Goal: Information Seeking & Learning: Learn about a topic

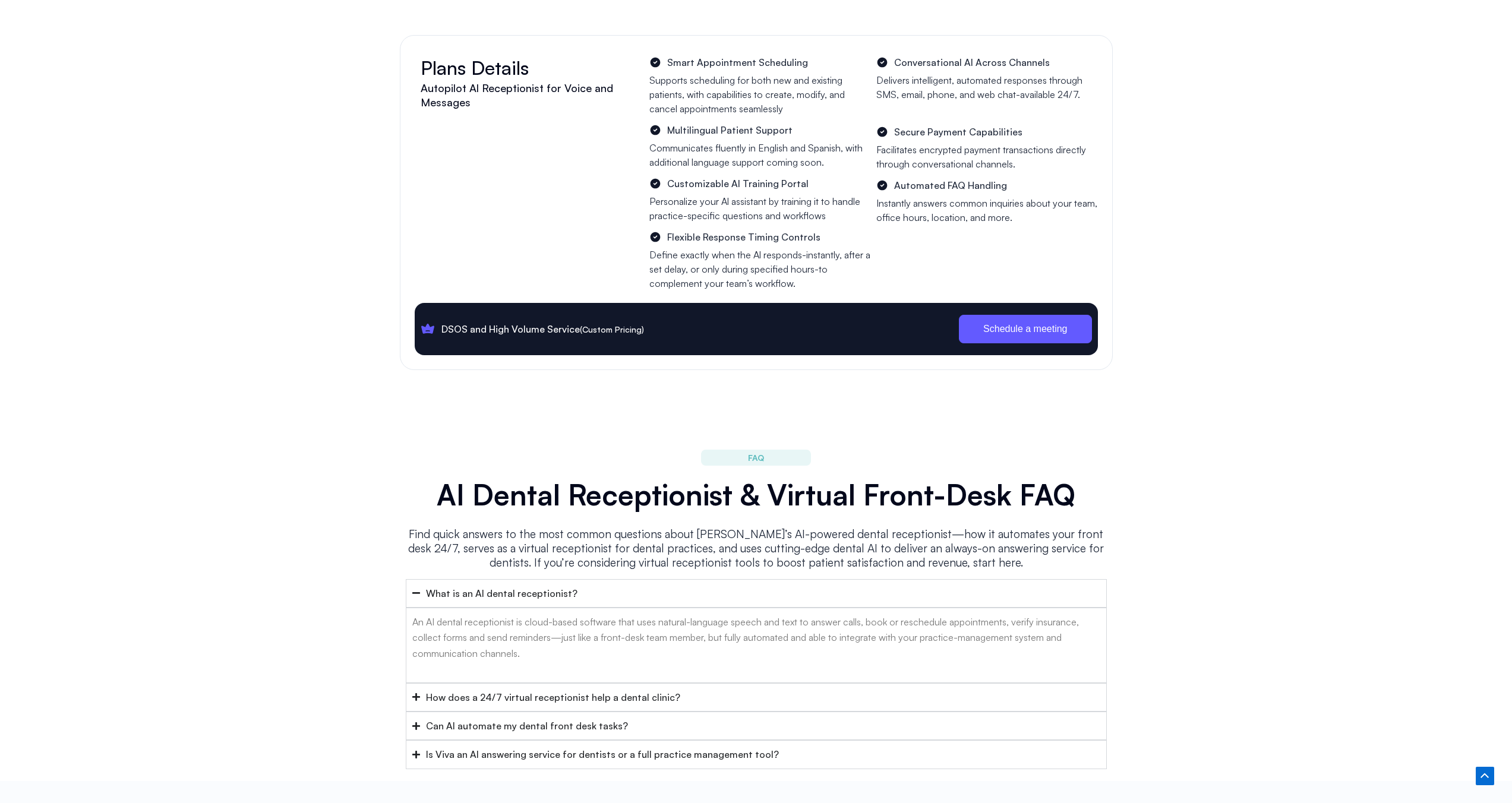
scroll to position [5276, 0]
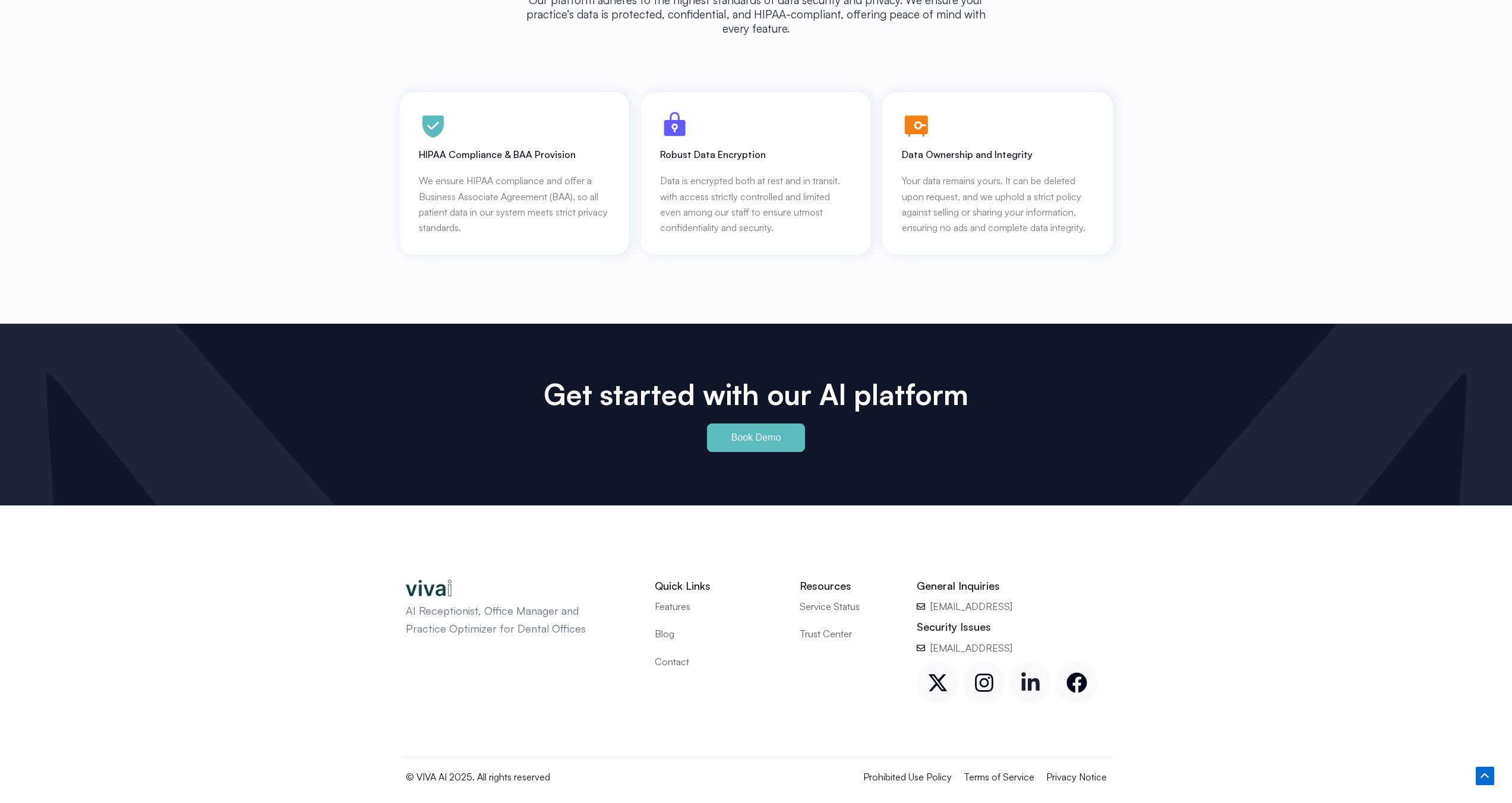
click at [1022, 672] on icon at bounding box center [1030, 681] width 18 height 18
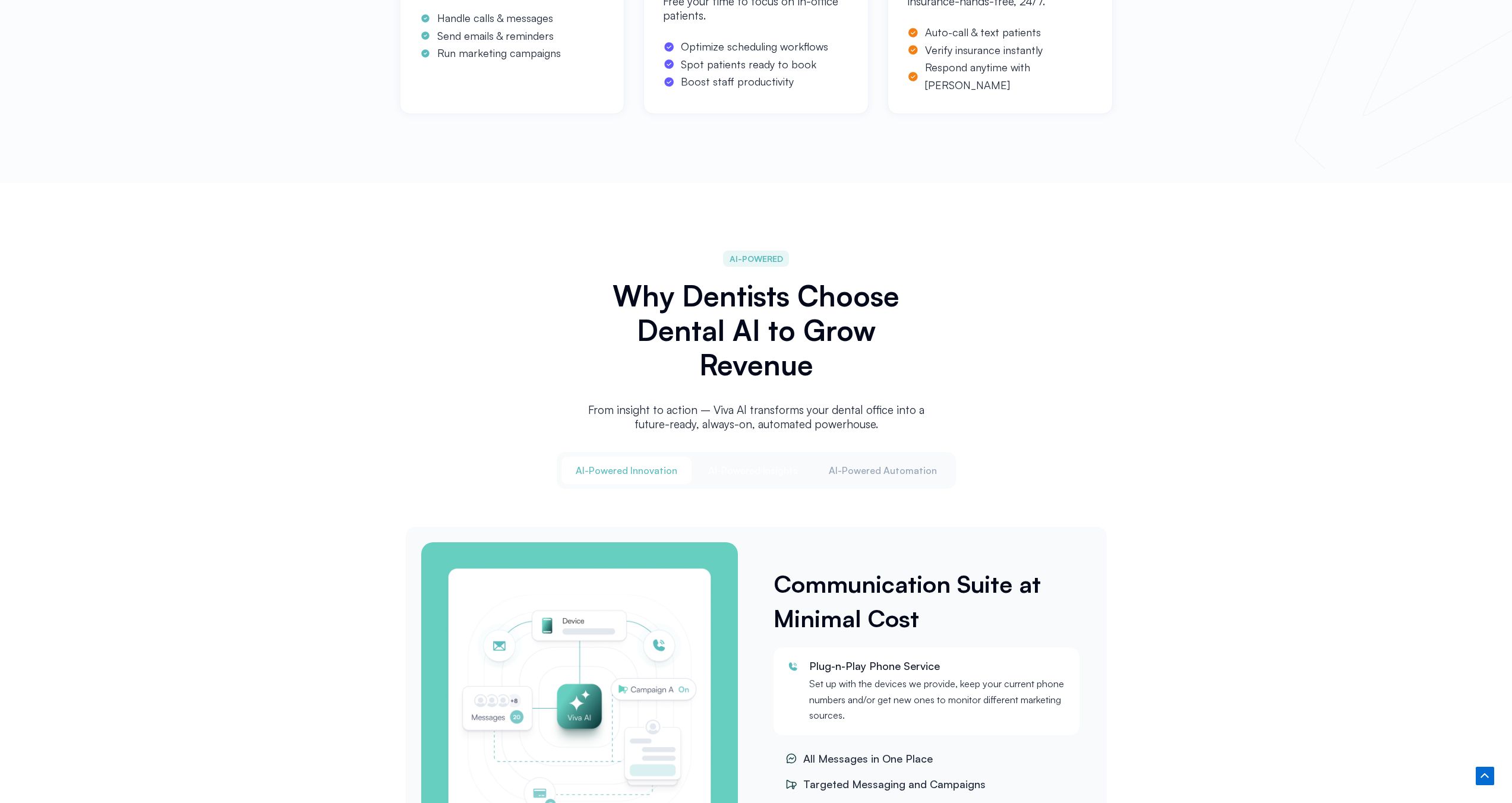
scroll to position [1130, 0]
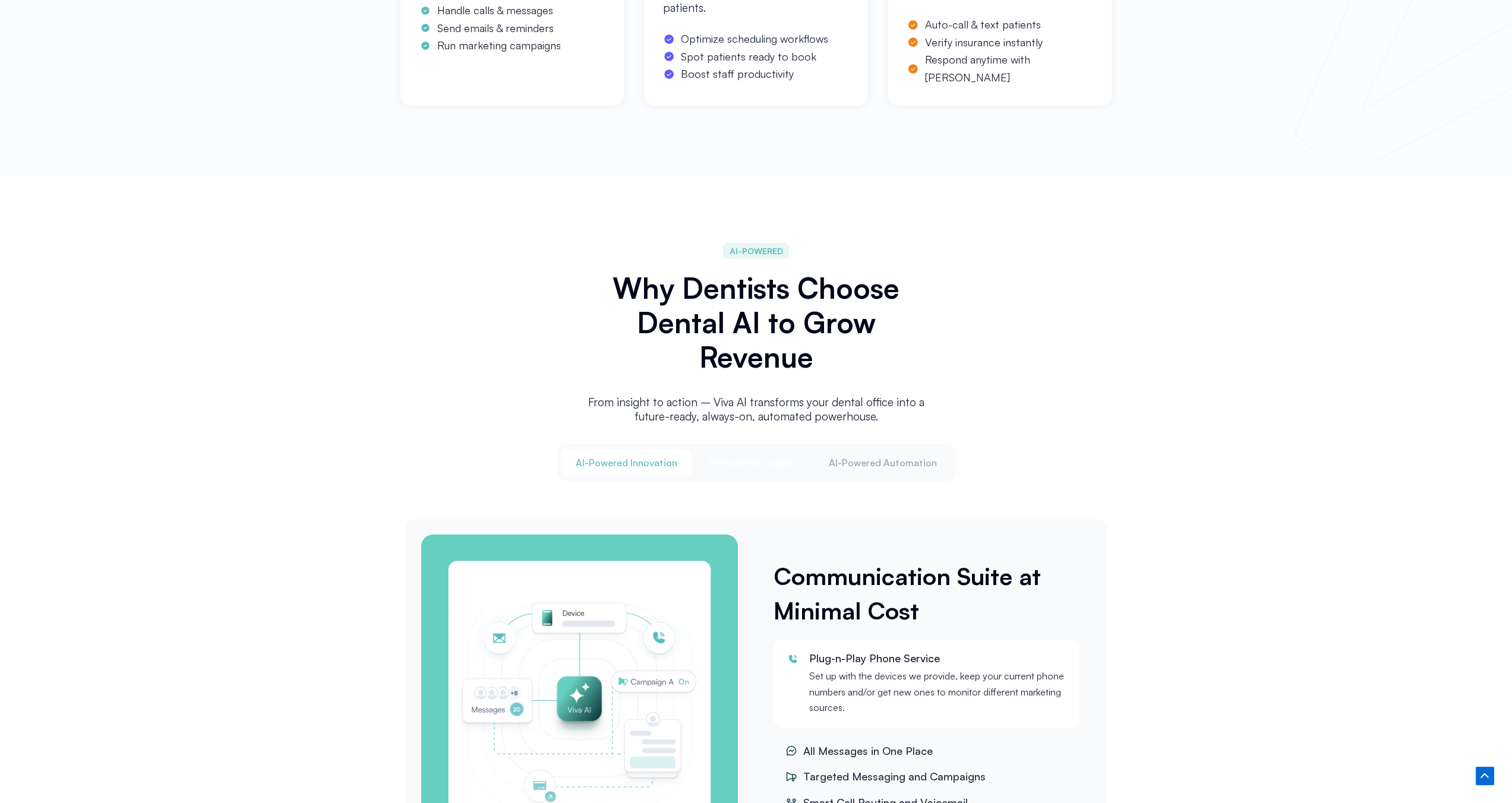
click at [749, 456] on span "Al-Powered Insights" at bounding box center [752, 463] width 90 height 13
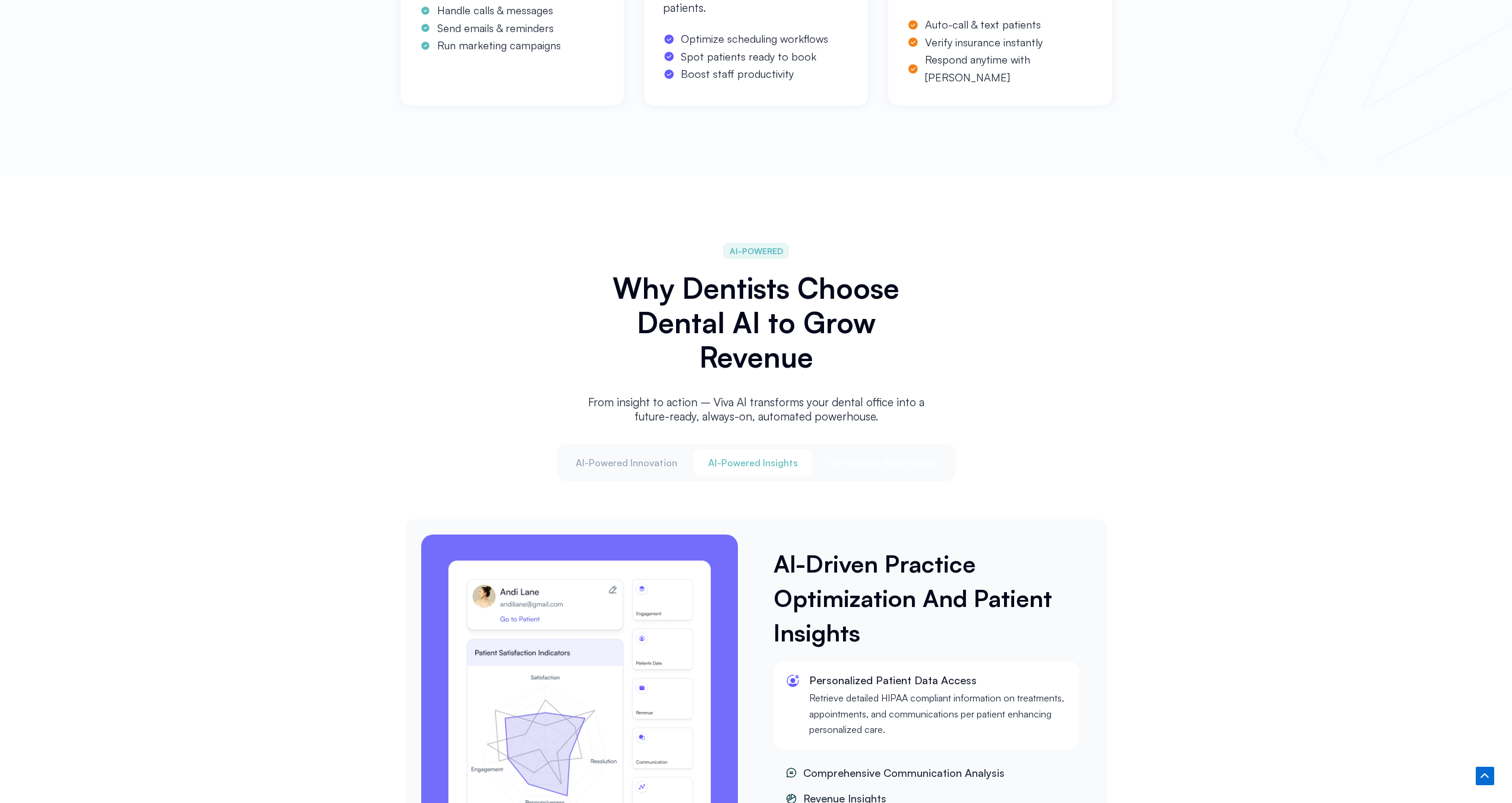
click at [849, 459] on span "Al-Powered Automation" at bounding box center [883, 463] width 108 height 13
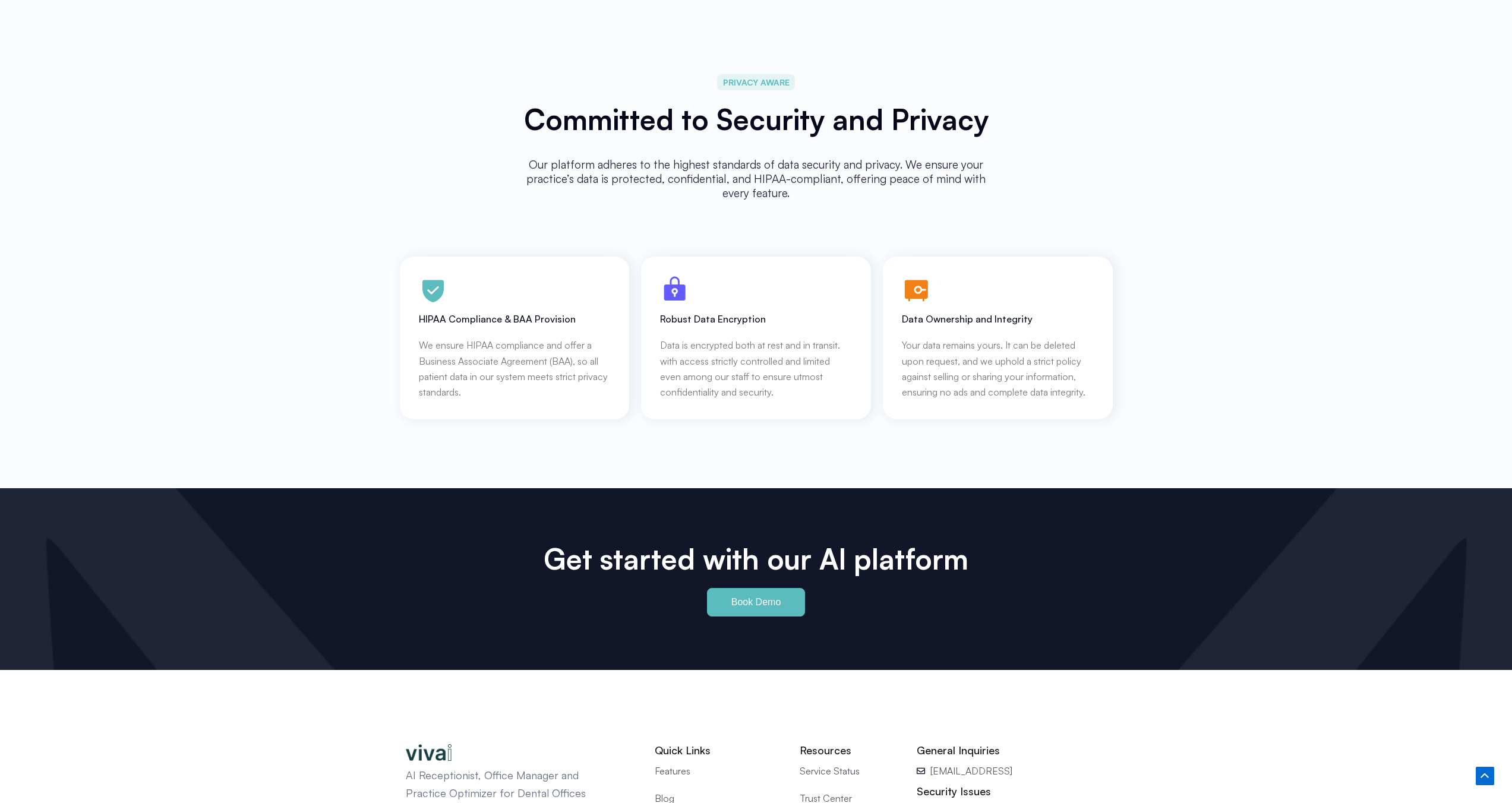
scroll to position [5276, 0]
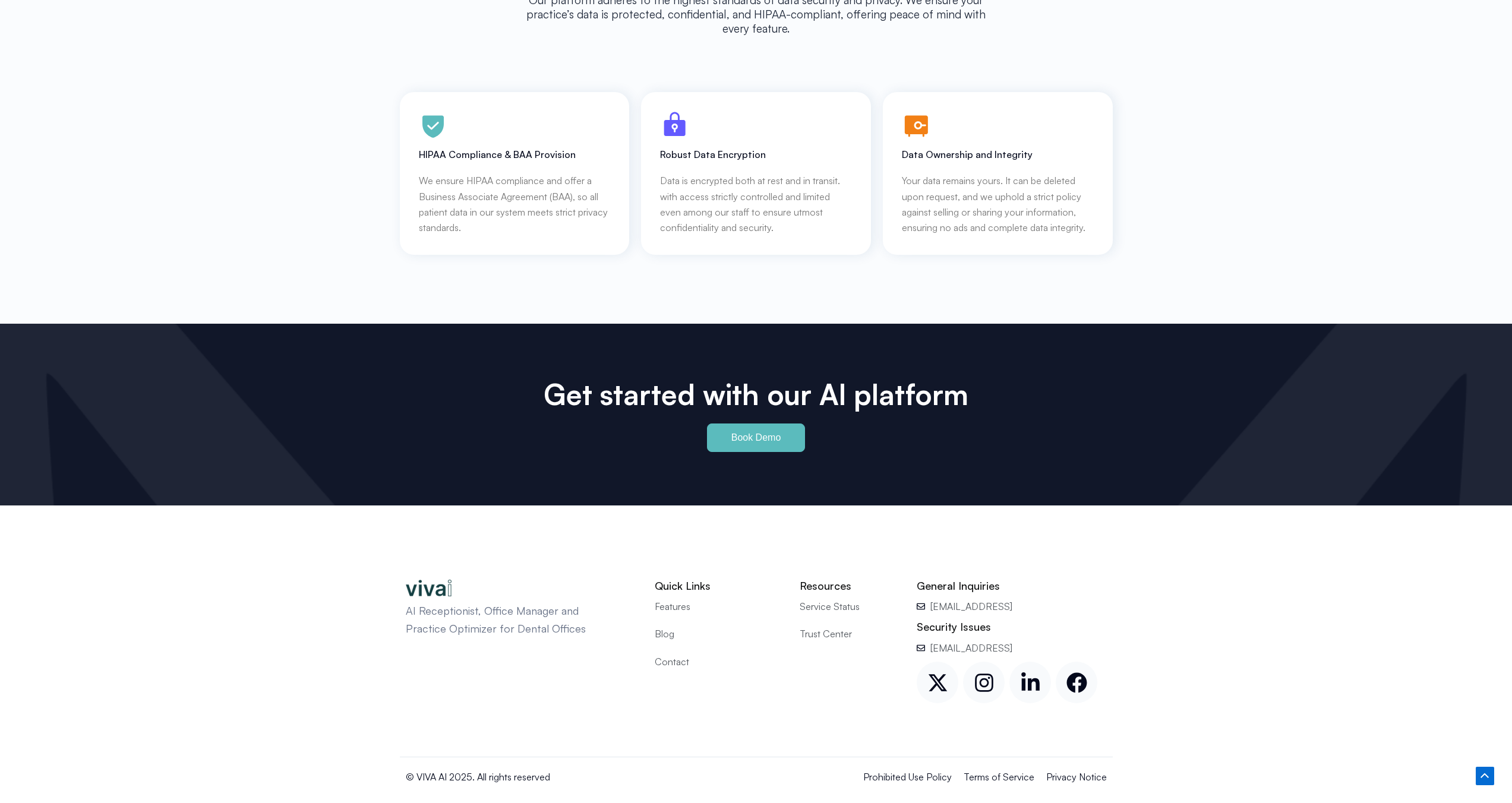
click at [665, 626] on span "Blog" at bounding box center [664, 634] width 20 height 15
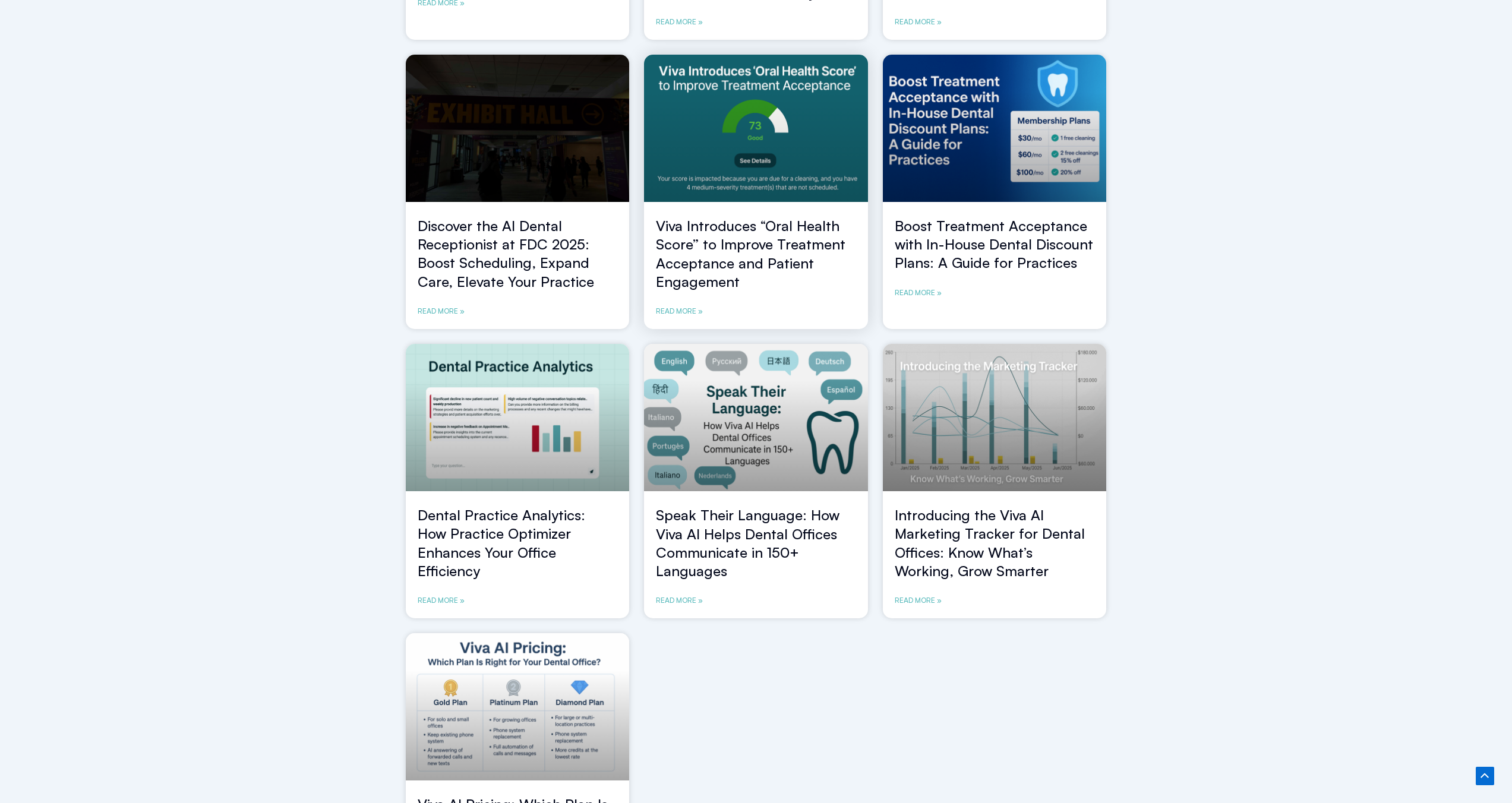
scroll to position [410, 0]
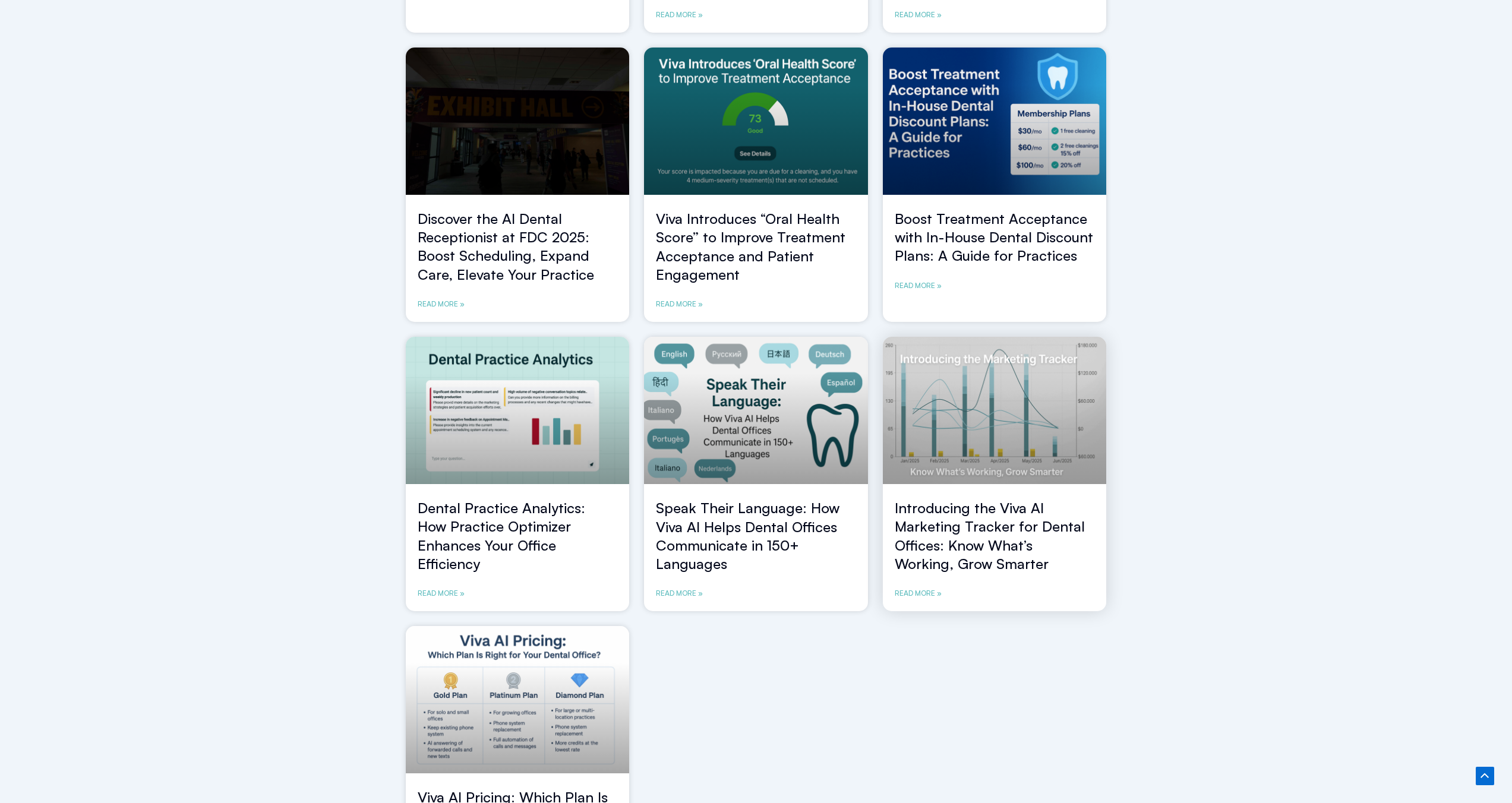
click at [984, 512] on link "Introducing the Viva AI Marketing Tracker for Dental Offices: Know What’s Worki…" at bounding box center [989, 536] width 190 height 74
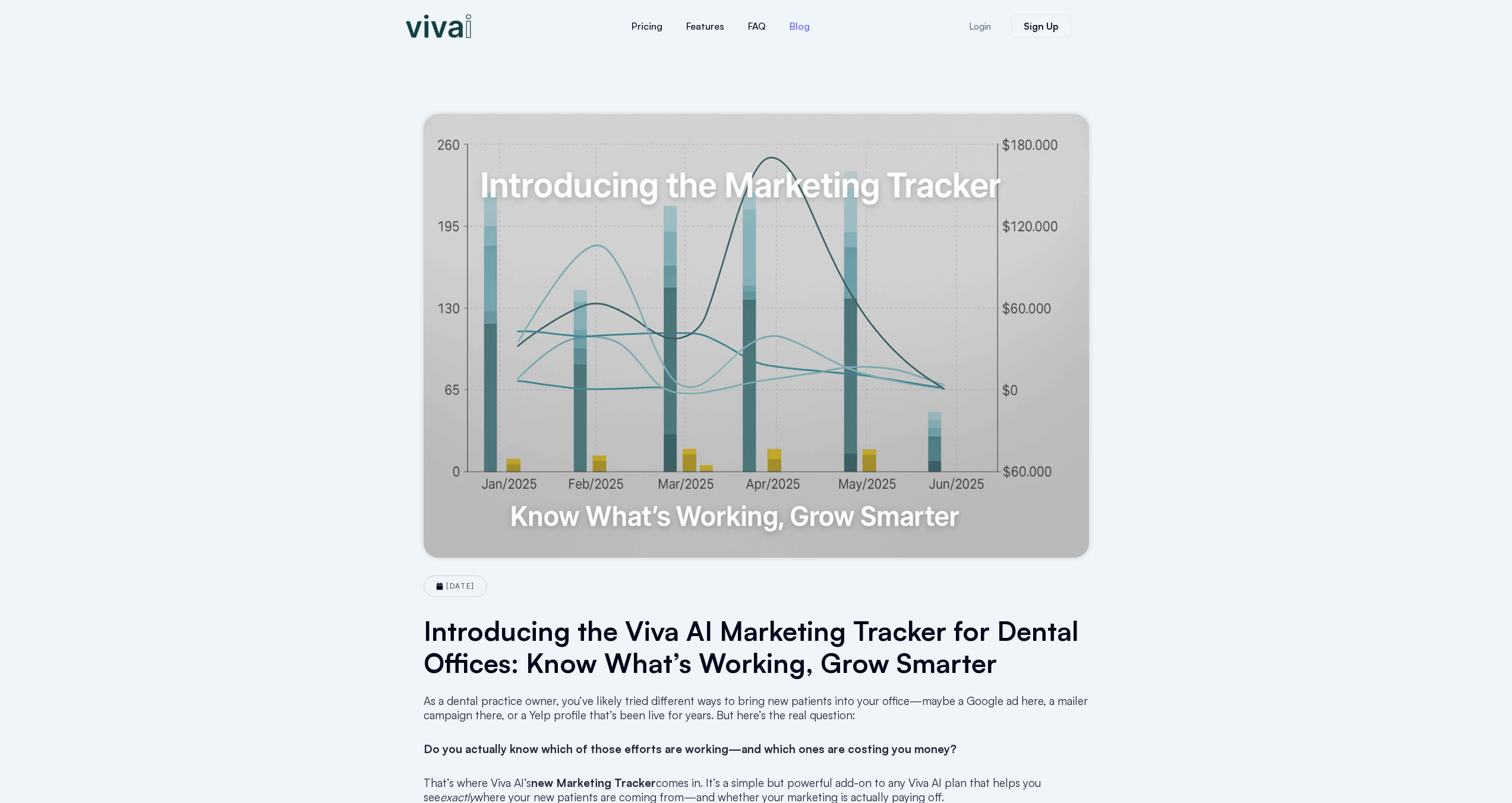
click at [793, 29] on link "Blog" at bounding box center [799, 26] width 44 height 29
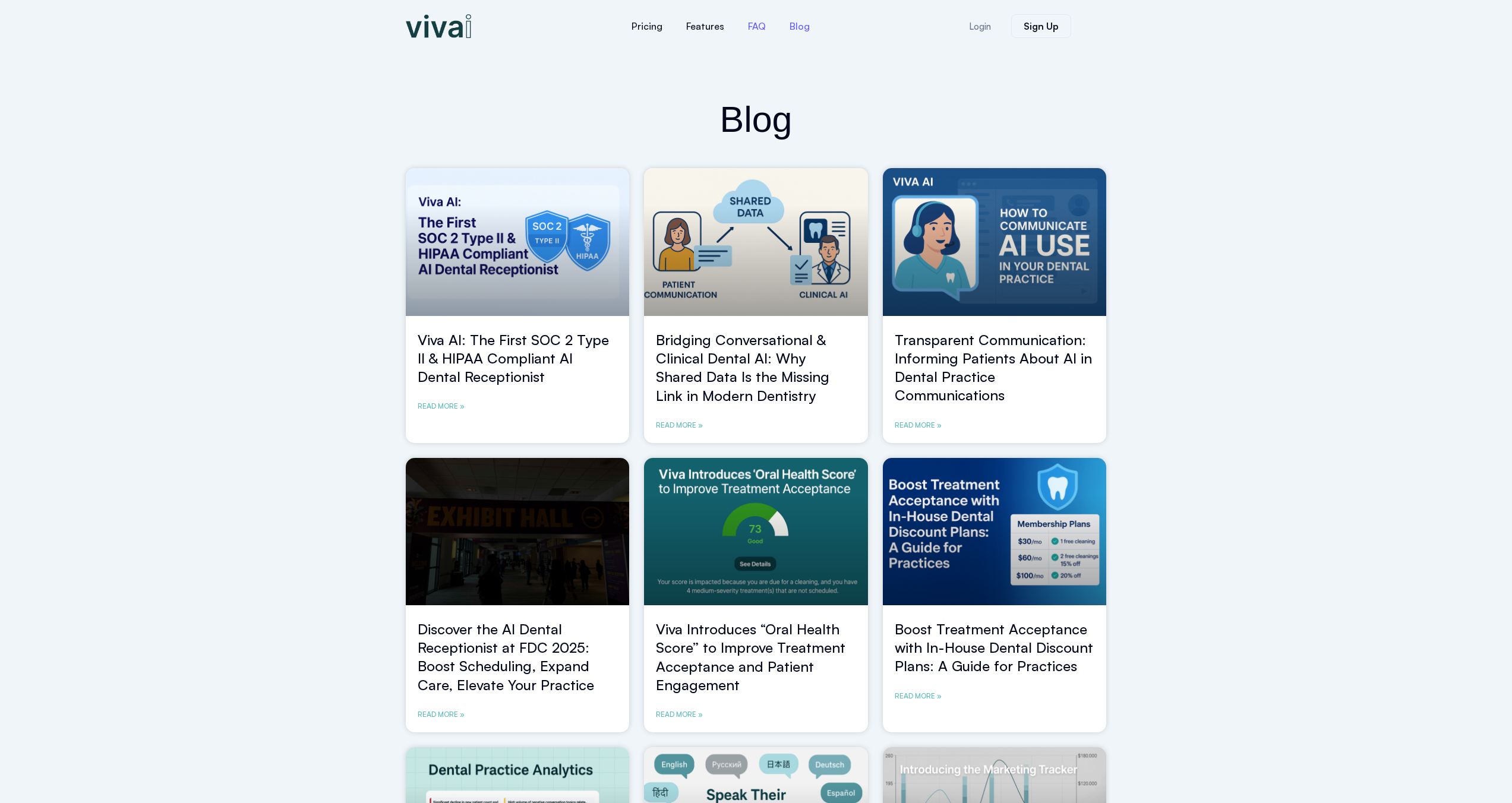
click at [760, 32] on link "FAQ" at bounding box center [756, 26] width 41 height 29
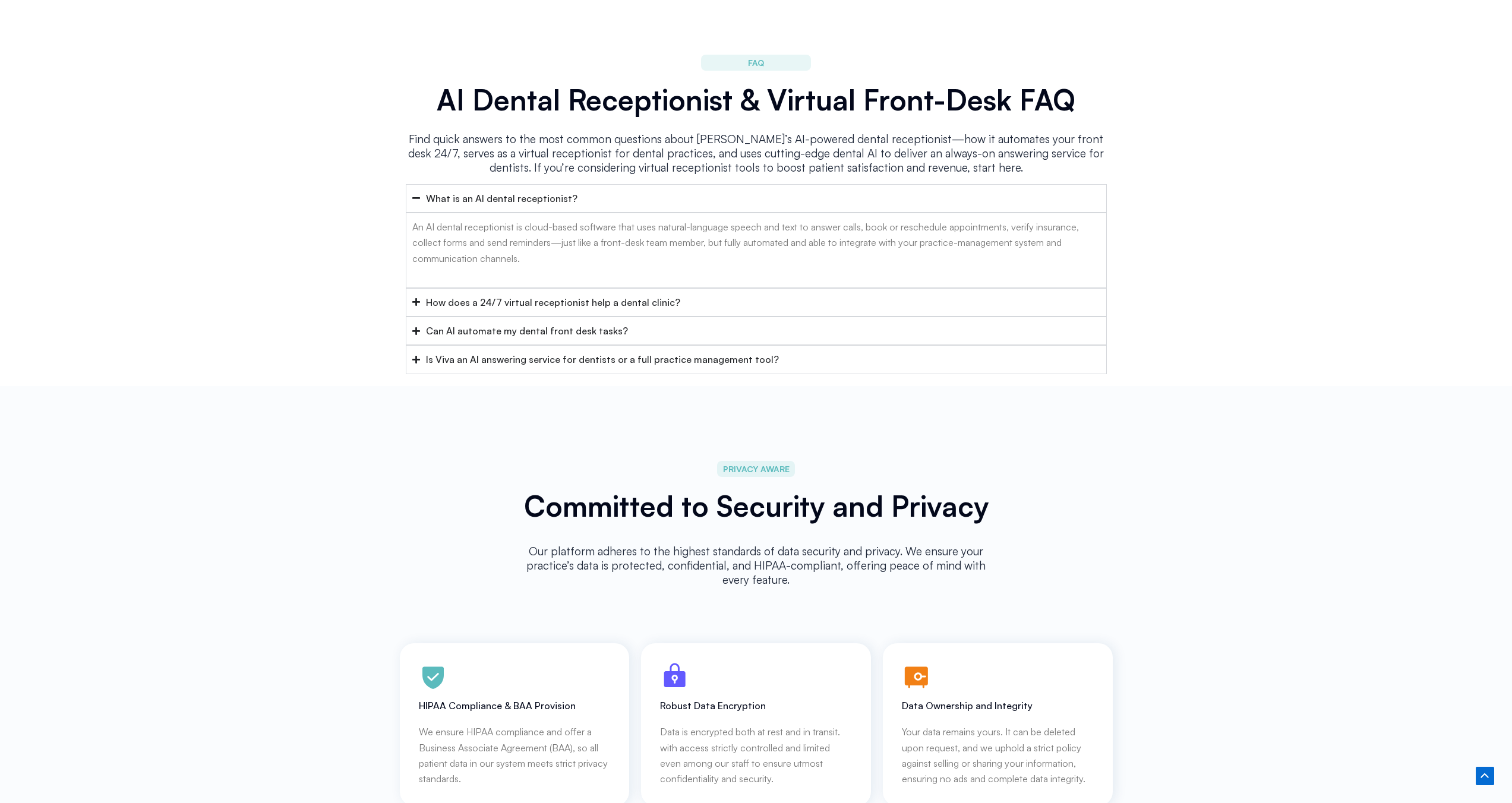
scroll to position [4744, 0]
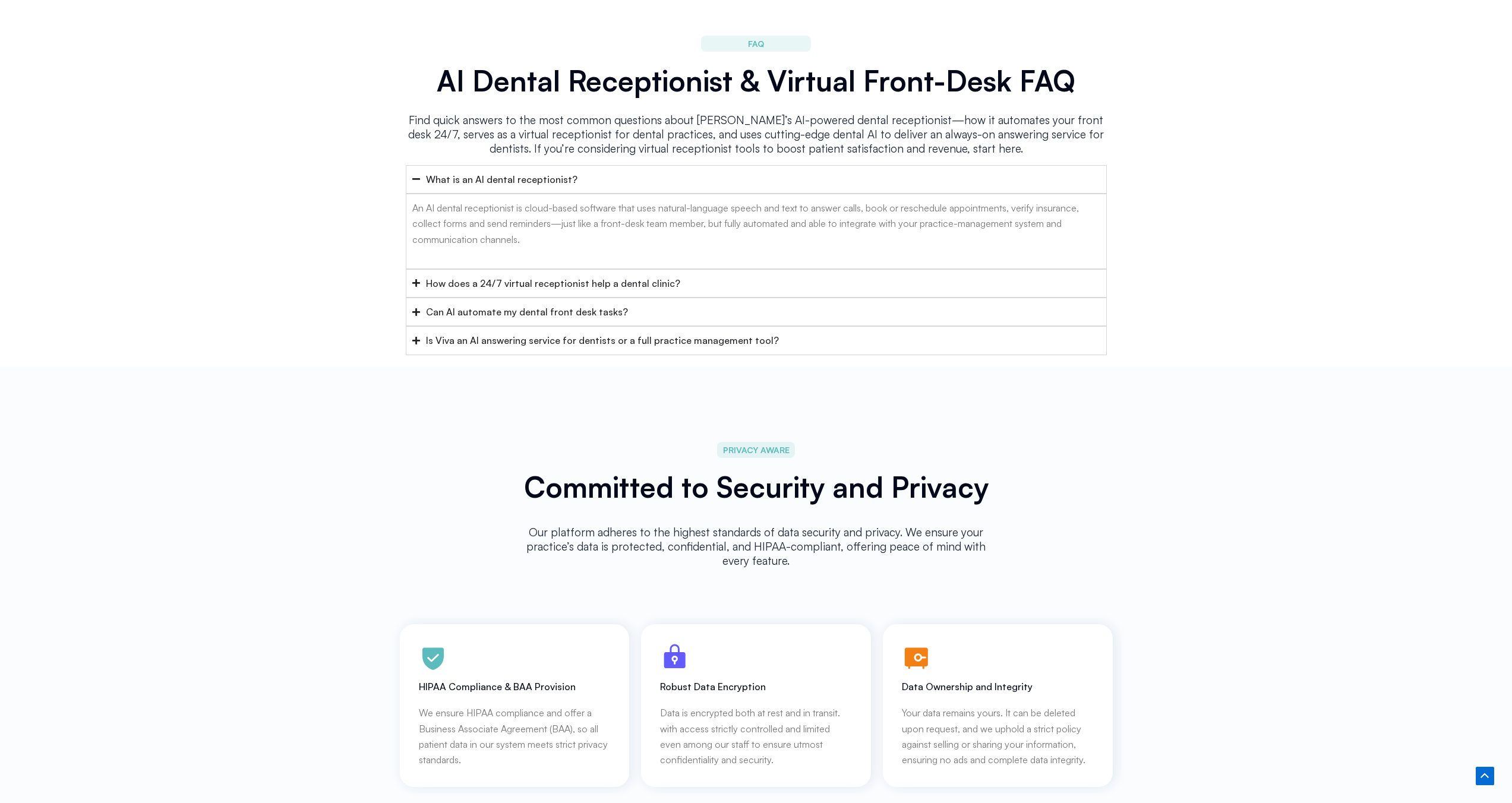
click at [608, 304] on div "Can AI automate my dental front desk tasks?" at bounding box center [526, 312] width 202 height 15
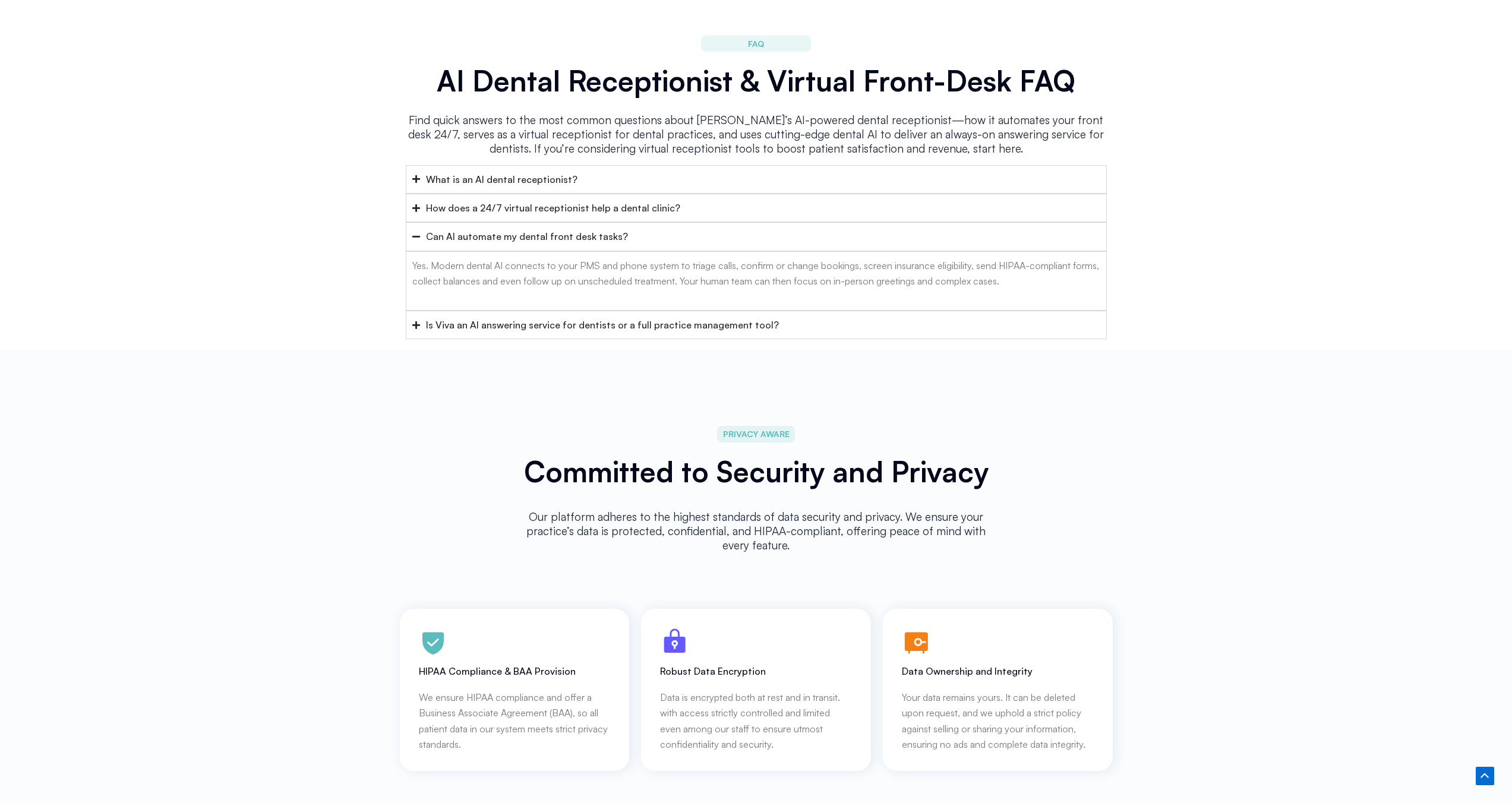
click at [615, 317] on div "Is Viva an AI answering service for dentists or a full practice management tool?" at bounding box center [602, 325] width 353 height 15
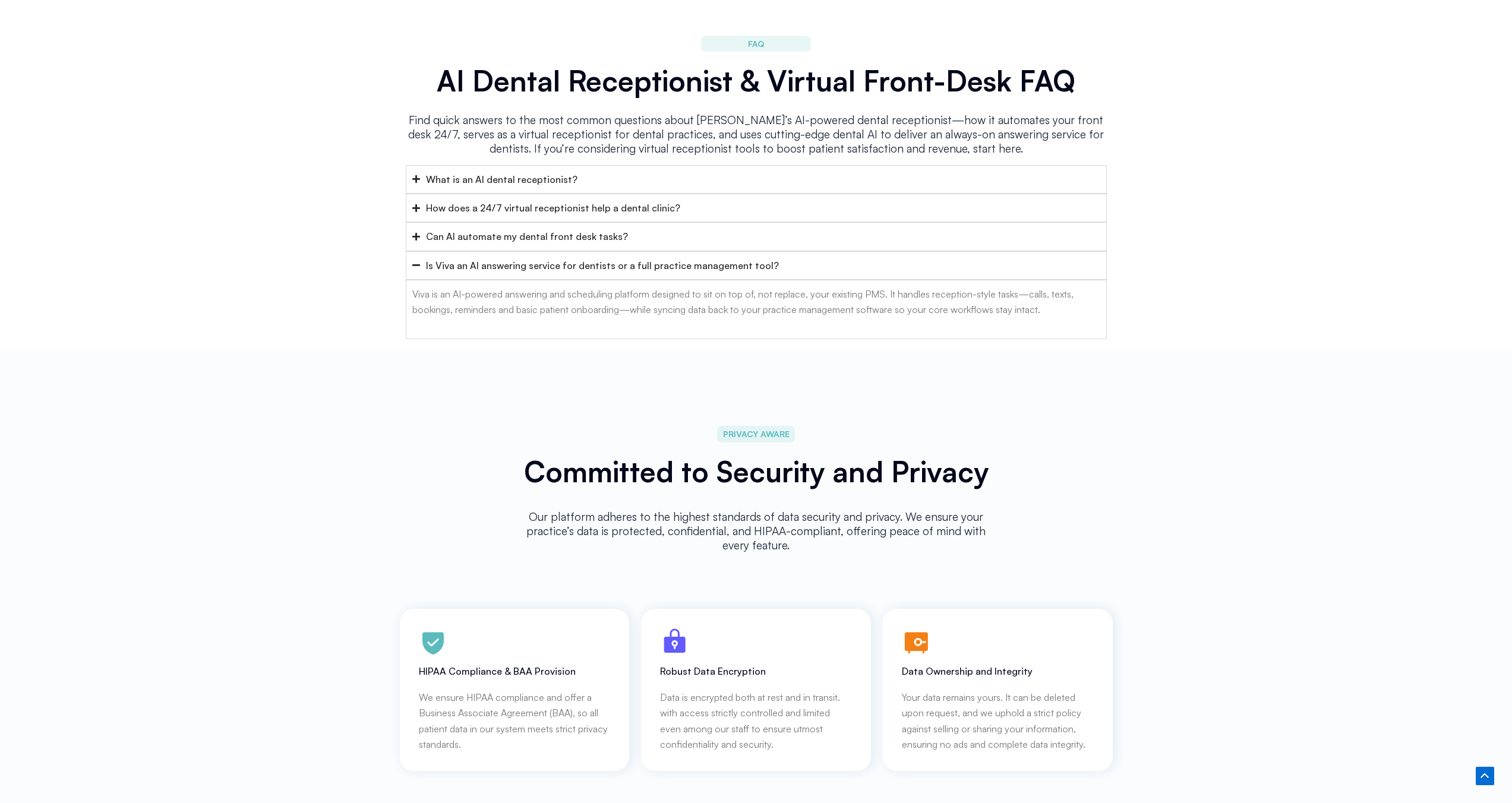
click at [601, 227] on summary "Can AI automate my dental front desk tasks?" at bounding box center [756, 236] width 701 height 29
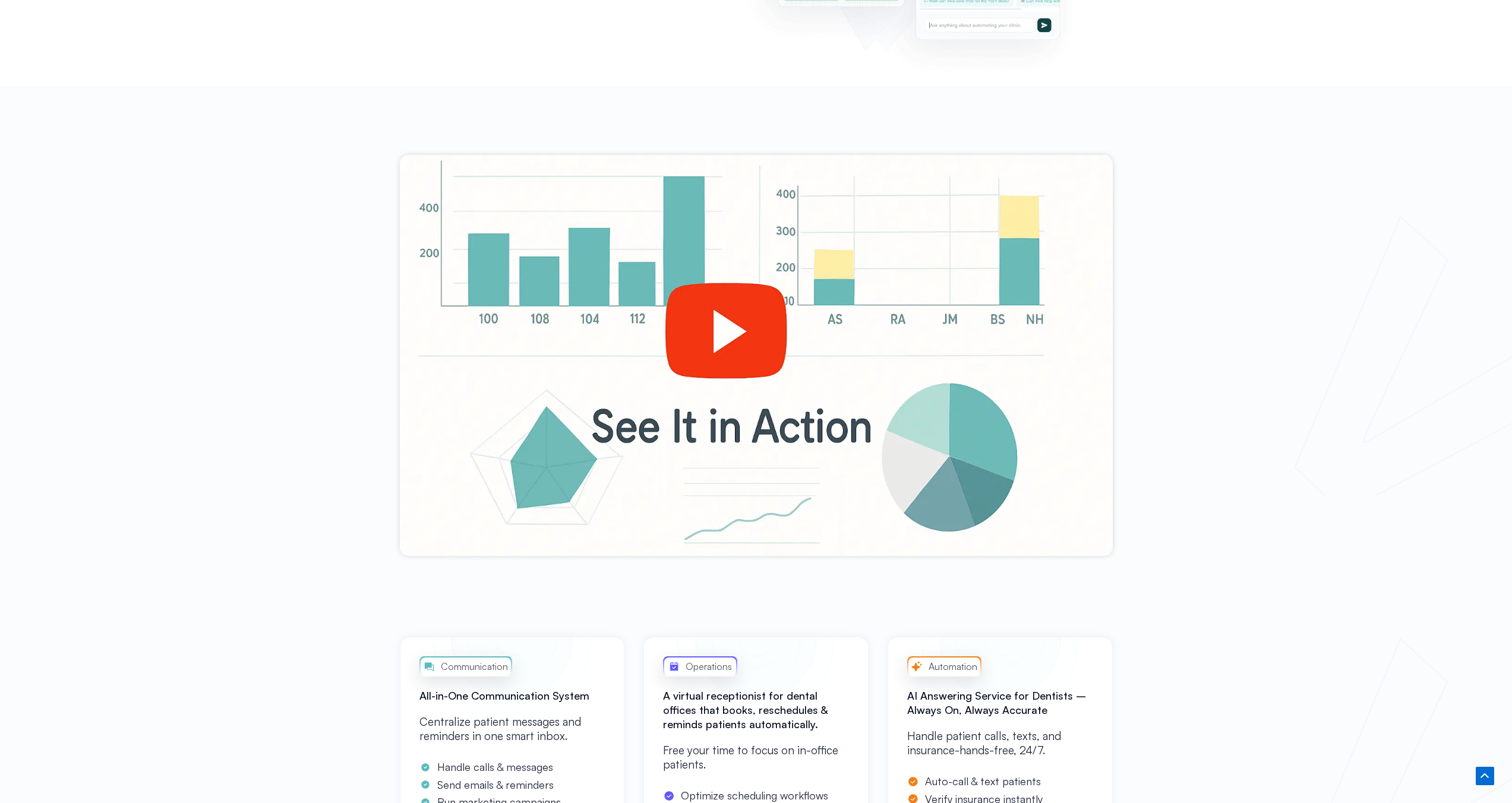
scroll to position [0, 0]
